Goal: Navigation & Orientation: Find specific page/section

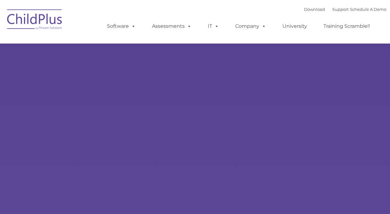
type input ""
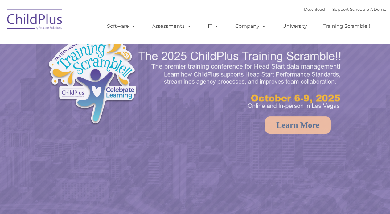
select select "MEDIUM"
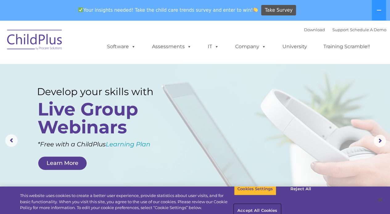
click at [281, 204] on button "Accept All Cookies" at bounding box center [257, 210] width 47 height 13
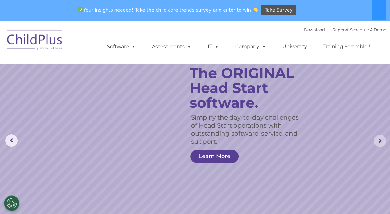
click at [379, 142] on rs-arrow at bounding box center [380, 141] width 12 height 12
click at [379, 140] on rs-arrow at bounding box center [380, 141] width 12 height 12
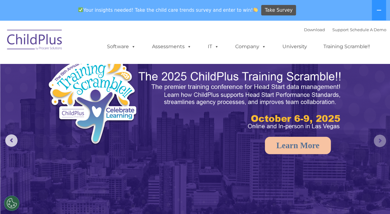
drag, startPoint x: 379, startPoint y: 140, endPoint x: 178, endPoint y: 174, distance: 204.2
click at [178, 174] on img at bounding box center [195, 143] width 390 height 246
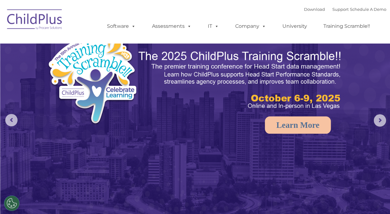
select select "MEDIUM"
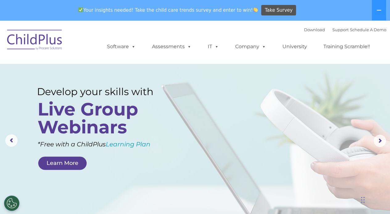
drag, startPoint x: 362, startPoint y: 1, endPoint x: 26, endPoint y: 39, distance: 338.2
click at [26, 39] on img at bounding box center [35, 40] width 62 height 31
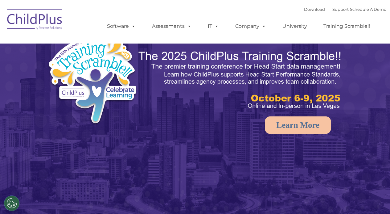
select select "MEDIUM"
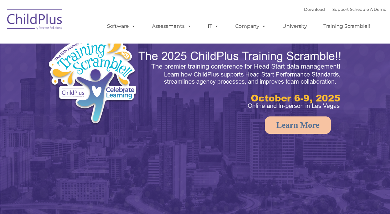
select select "MEDIUM"
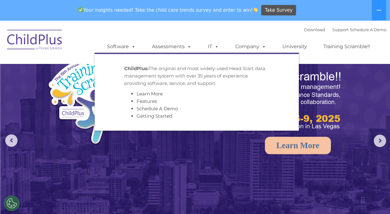
click at [133, 71] on strong "ChildPlus:" at bounding box center [136, 68] width 24 height 6
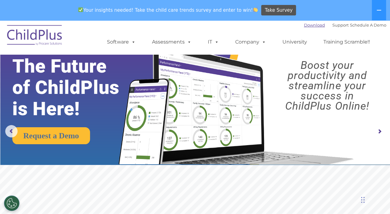
click at [304, 24] on link "Download" at bounding box center [314, 25] width 21 height 5
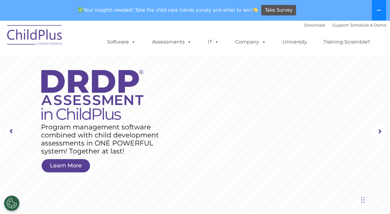
click at [377, 12] on icon at bounding box center [379, 10] width 5 height 5
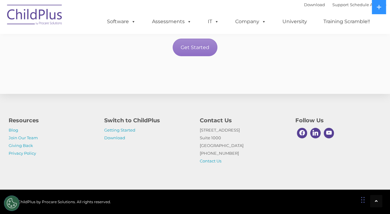
scroll to position [1148, 0]
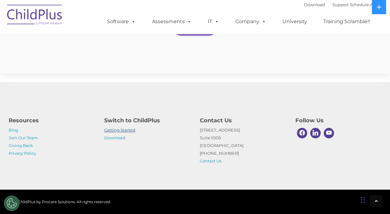
click at [123, 127] on link "Getting Started" at bounding box center [119, 129] width 31 height 5
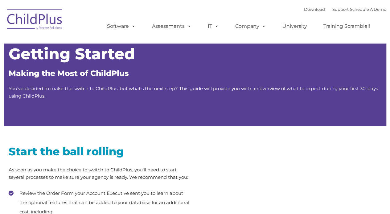
type input ""
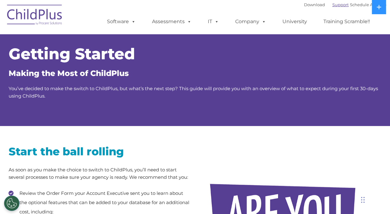
click at [333, 6] on link "Support" at bounding box center [341, 4] width 16 height 5
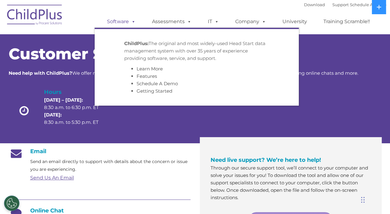
click at [122, 22] on link "Software" at bounding box center [121, 21] width 41 height 12
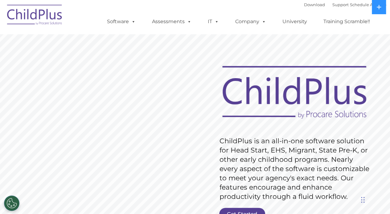
click at [46, 21] on img at bounding box center [35, 15] width 62 height 31
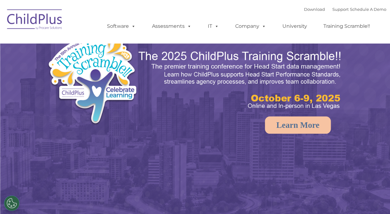
select select "MEDIUM"
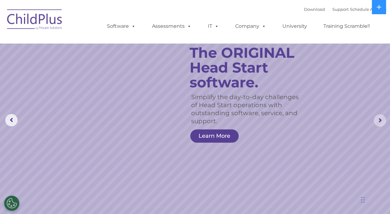
click at [379, 118] on rs-arrow at bounding box center [380, 120] width 12 height 12
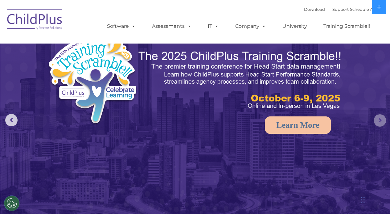
click at [377, 124] on rs-arrow at bounding box center [380, 120] width 12 height 12
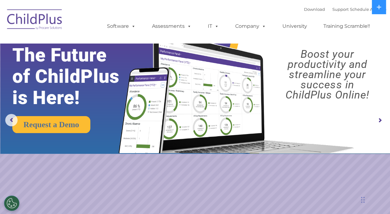
click at [377, 124] on rs-arrow at bounding box center [380, 120] width 12 height 12
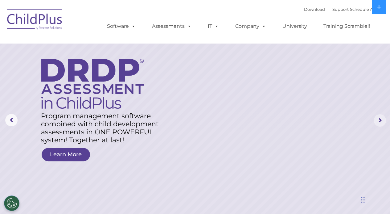
click at [377, 124] on rs-arrow at bounding box center [380, 120] width 12 height 12
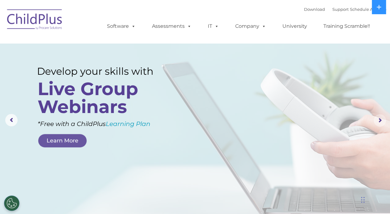
click at [377, 124] on rs-arrow at bounding box center [380, 120] width 12 height 12
